Goal: Task Accomplishment & Management: Use online tool/utility

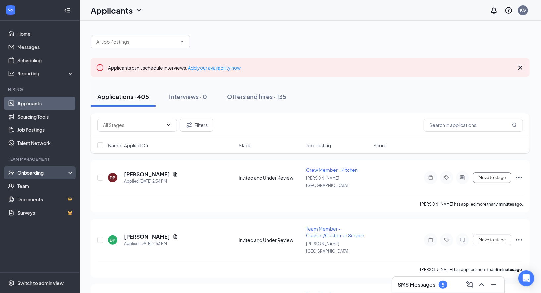
click at [37, 172] on div "Onboarding" at bounding box center [42, 172] width 51 height 7
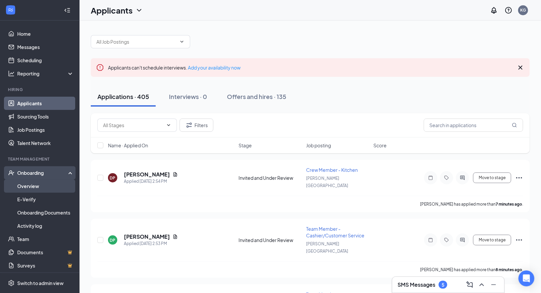
click at [22, 183] on link "Overview" at bounding box center [45, 185] width 57 height 13
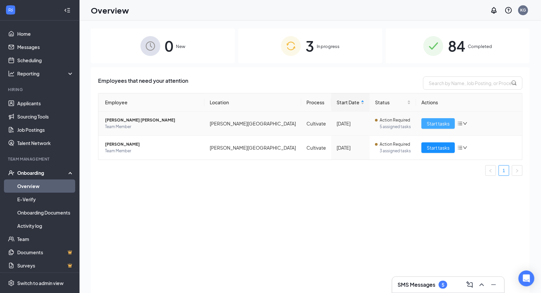
click at [444, 128] on button "Start tasks" at bounding box center [437, 123] width 33 height 11
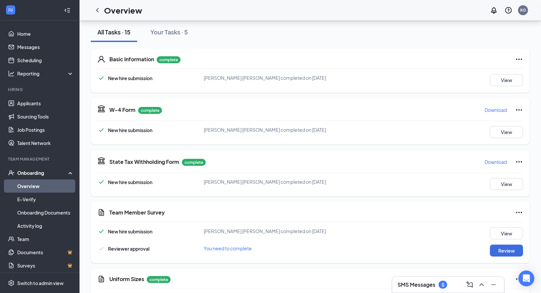
scroll to position [79, 0]
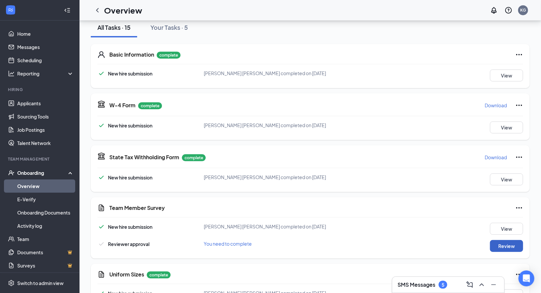
click at [507, 245] on button "Review" at bounding box center [506, 246] width 33 height 12
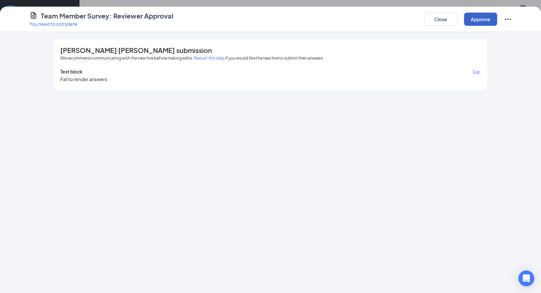
click at [476, 15] on button "Approve" at bounding box center [480, 19] width 33 height 13
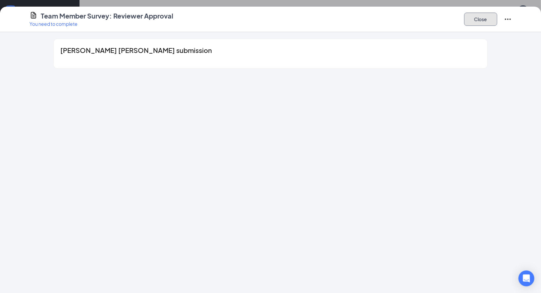
click at [473, 20] on button "Close" at bounding box center [480, 19] width 33 height 13
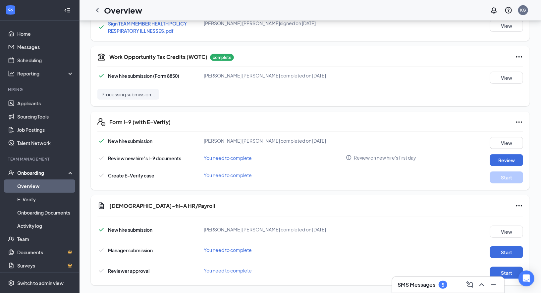
scroll to position [422, 0]
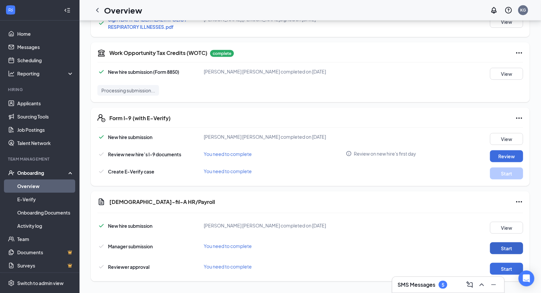
click at [507, 249] on button "Start" at bounding box center [506, 248] width 33 height 12
click at [511, 265] on button "Start" at bounding box center [506, 269] width 33 height 12
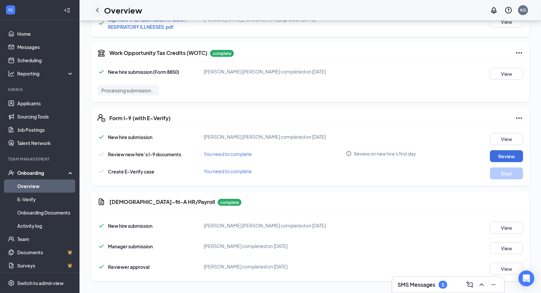
click at [97, 10] on icon "ChevronLeft" at bounding box center [97, 10] width 8 height 8
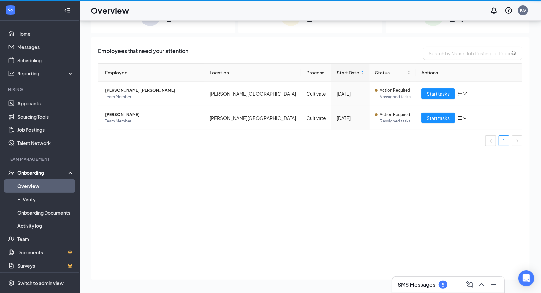
scroll to position [30, 0]
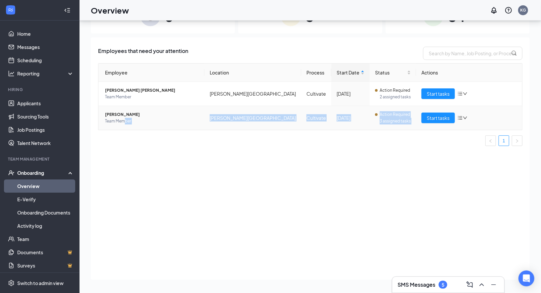
drag, startPoint x: 258, startPoint y: 159, endPoint x: 123, endPoint y: 119, distance: 140.4
click at [123, 119] on div "Employees that need your attention Employee Location Process Start Date Status …" at bounding box center [310, 158] width 439 height 242
click at [118, 117] on span "[PERSON_NAME]" at bounding box center [152, 114] width 94 height 7
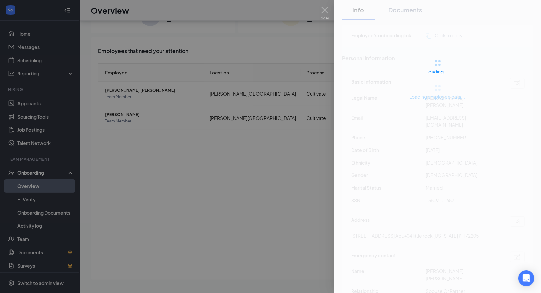
click at [113, 113] on div at bounding box center [270, 146] width 541 height 293
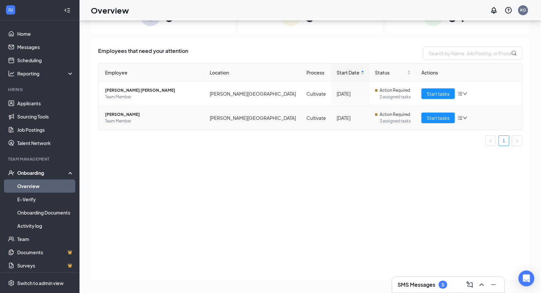
click at [113, 114] on span "[PERSON_NAME]" at bounding box center [152, 114] width 94 height 7
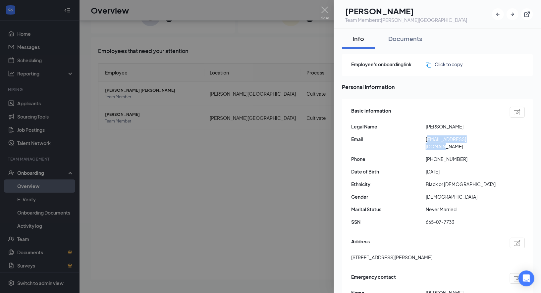
drag, startPoint x: 427, startPoint y: 138, endPoint x: 489, endPoint y: 139, distance: 61.9
click at [490, 139] on span "[EMAIL_ADDRESS][DOMAIN_NAME]" at bounding box center [462, 142] width 74 height 15
click at [489, 139] on span "[EMAIL_ADDRESS][DOMAIN_NAME]" at bounding box center [462, 142] width 74 height 15
drag, startPoint x: 425, startPoint y: 137, endPoint x: 488, endPoint y: 136, distance: 62.6
click at [488, 136] on span "[EMAIL_ADDRESS][DOMAIN_NAME]" at bounding box center [462, 142] width 74 height 15
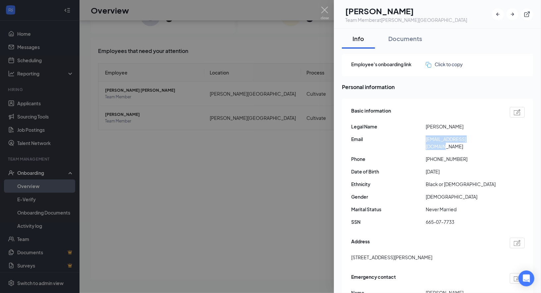
copy span "[EMAIL_ADDRESS][DOMAIN_NAME]"
